Goal: Find specific page/section: Find specific page/section

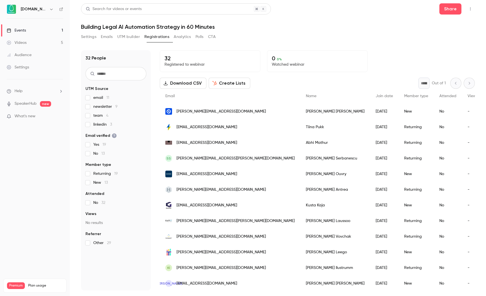
click at [52, 32] on link "Events 1" at bounding box center [35, 30] width 70 height 12
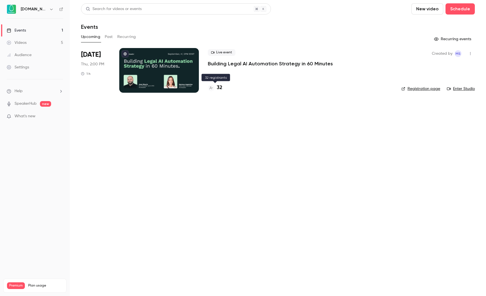
click at [221, 87] on h4 "32" at bounding box center [220, 88] width 6 height 8
